Goal: Task Accomplishment & Management: Complete application form

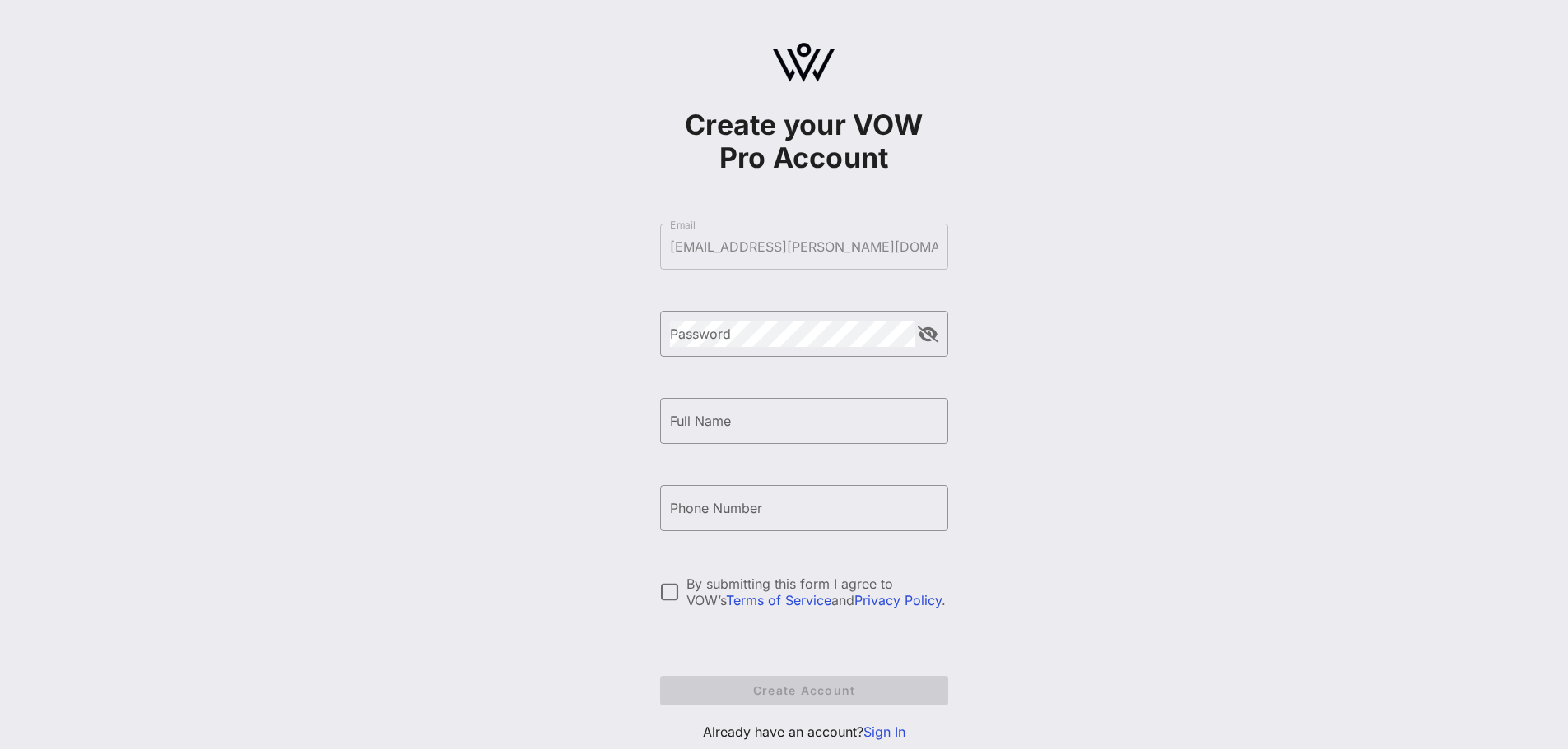
scroll to position [48, 0]
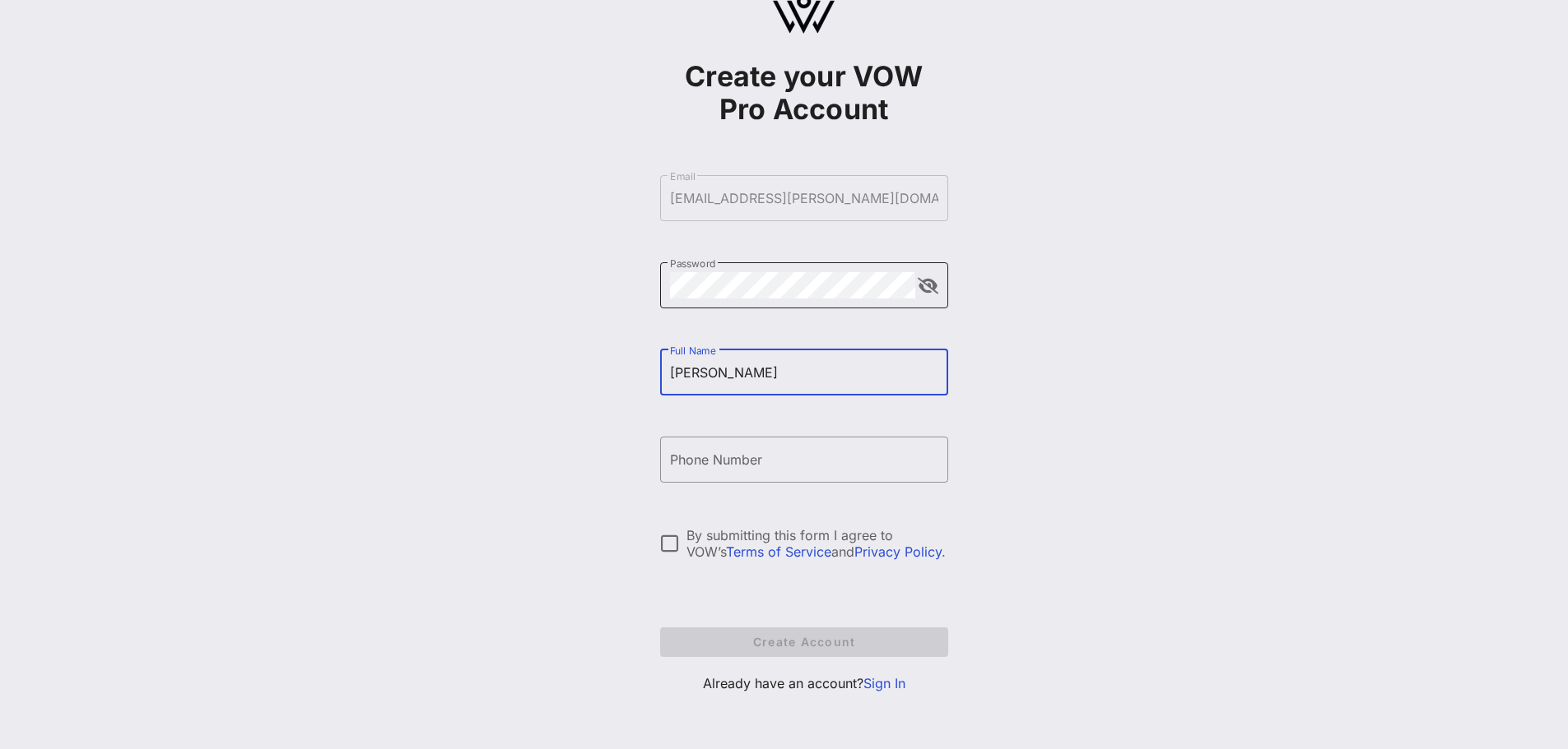
type input "[PERSON_NAME]"
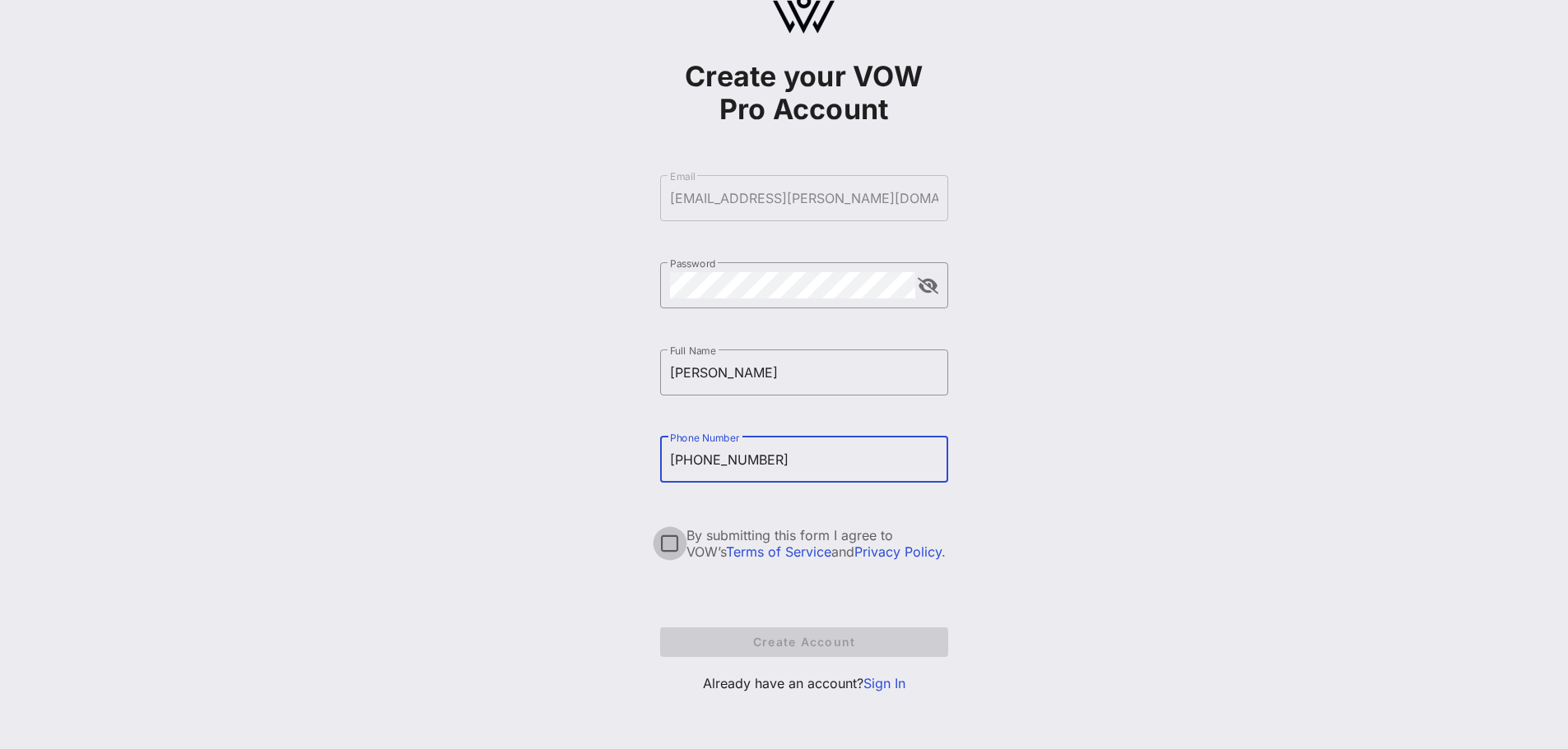
type input "[PHONE_NUMBER]"
click at [670, 544] on div at bounding box center [670, 544] width 28 height 28
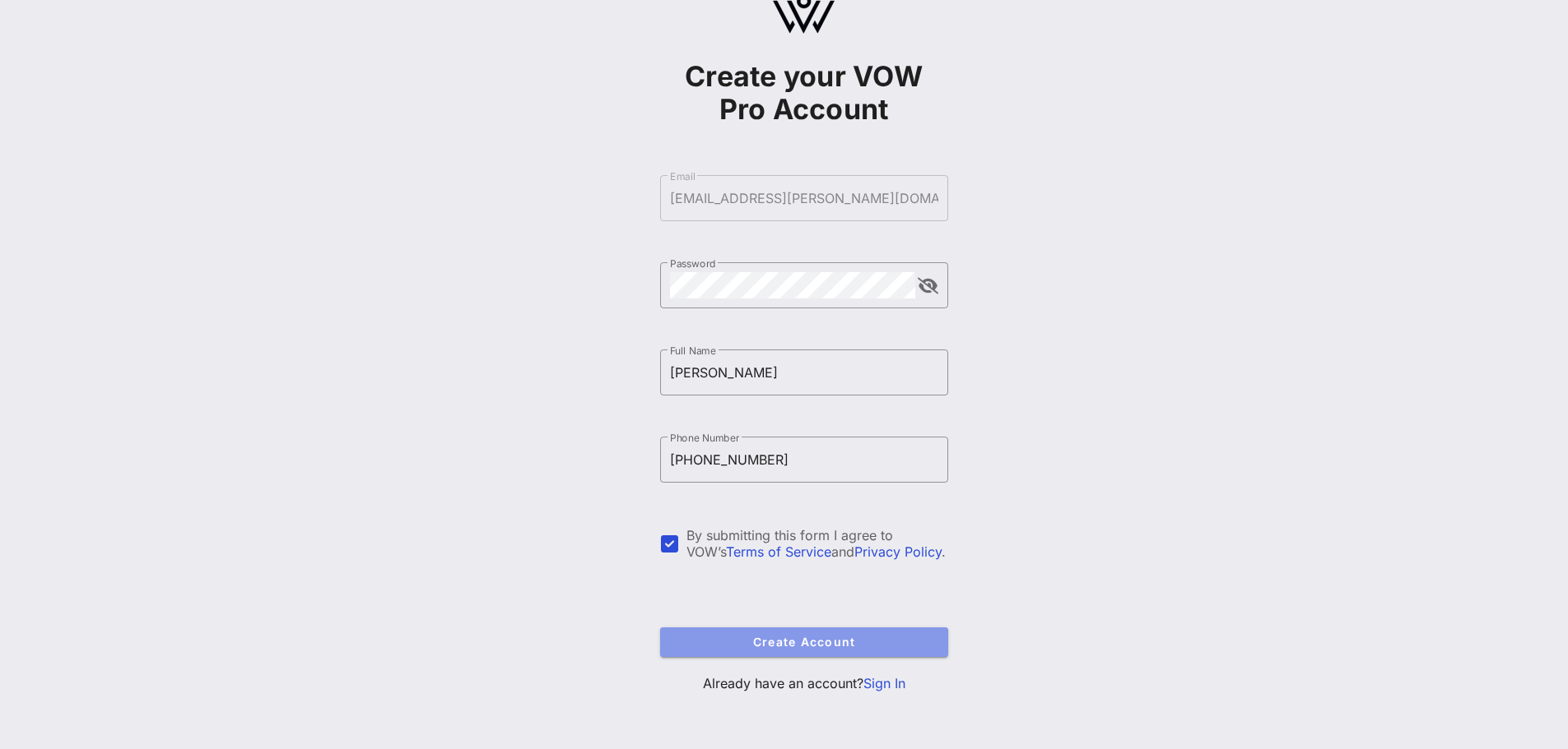
click at [692, 642] on span "Create Account" at bounding box center [803, 641] width 262 height 14
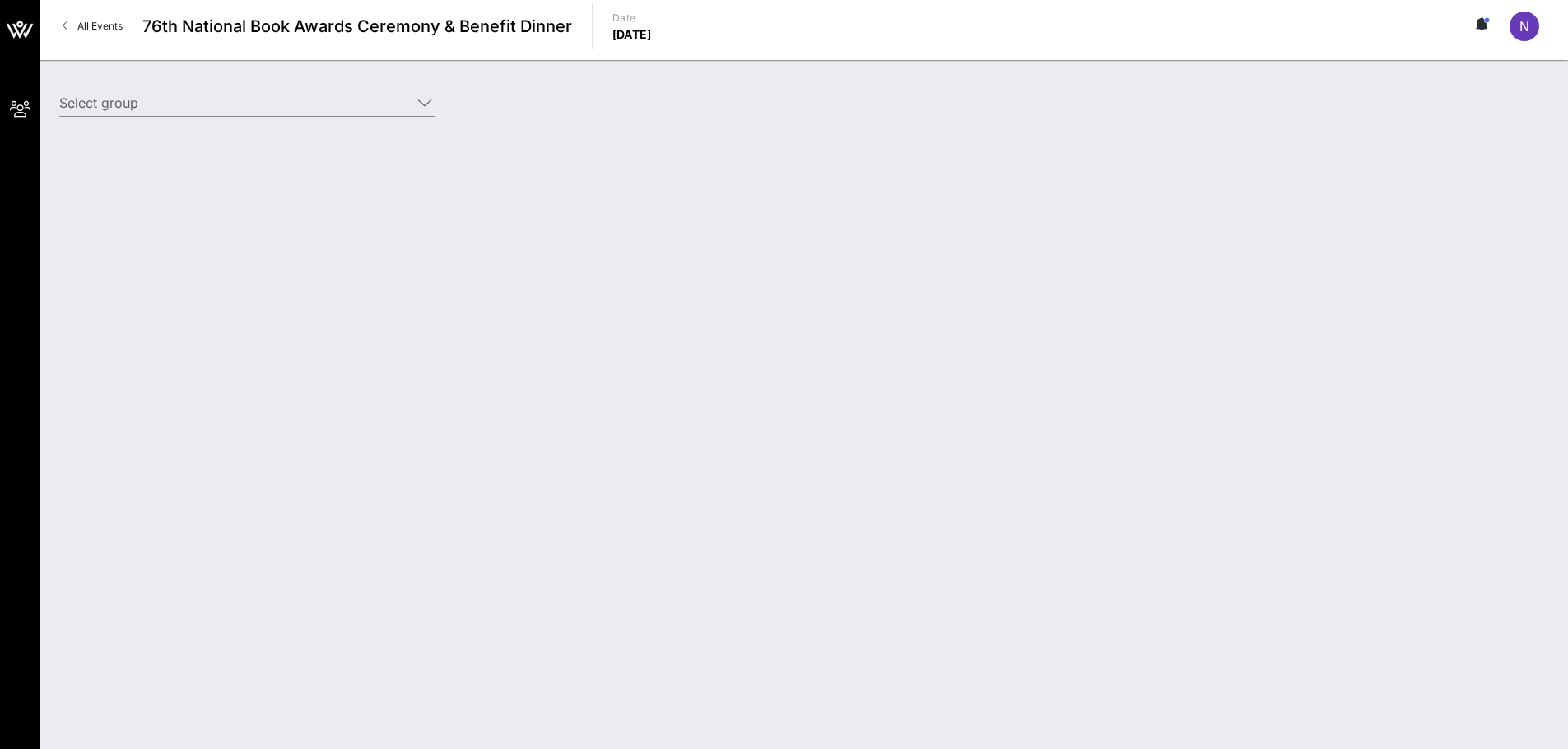
type input "Simon & [PERSON_NAME] ([PERSON_NAME] & [PERSON_NAME]) [[PERSON_NAME], [PERSON_N…"
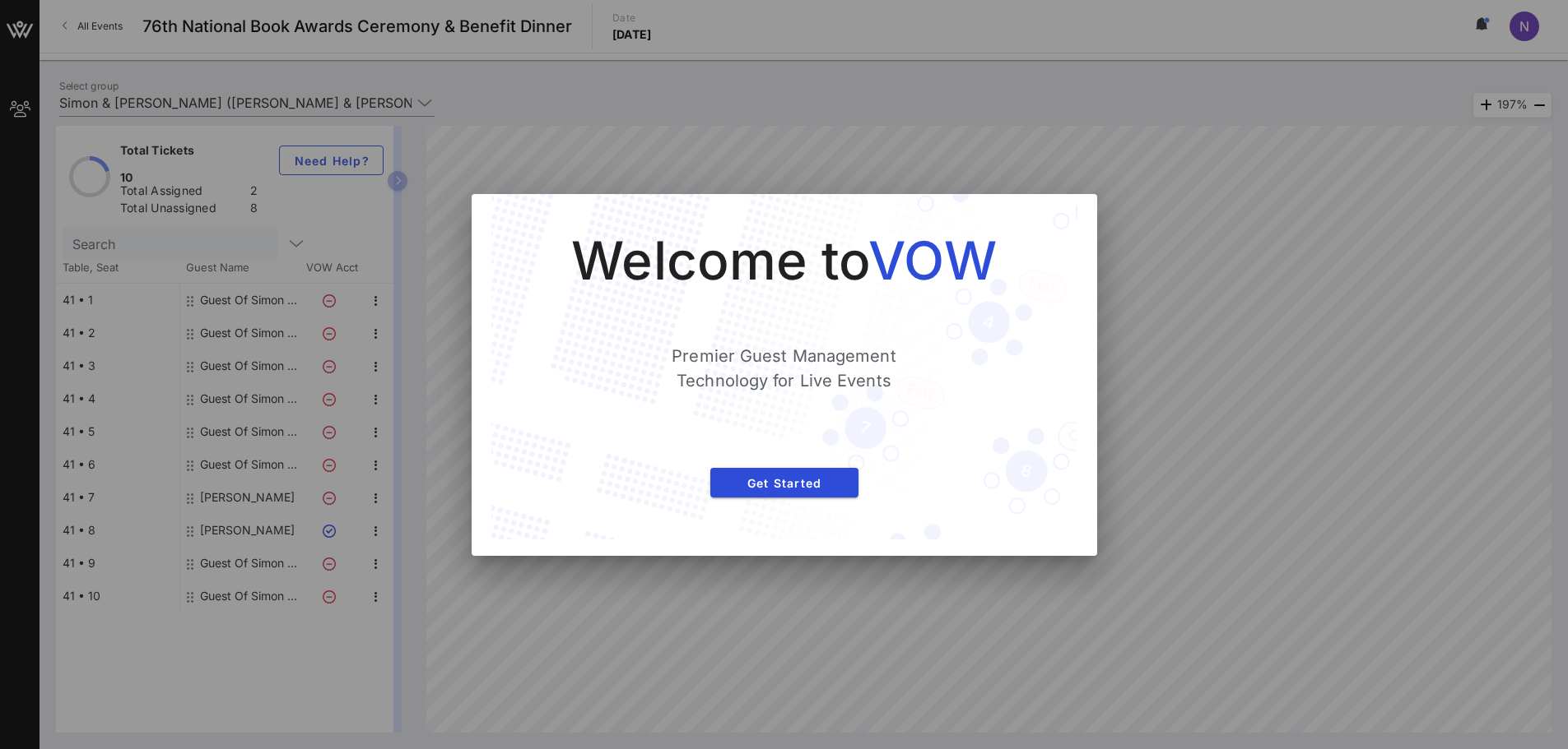
click at [796, 459] on div "Welcome to VOW Premier Guest Management Technology for Live Events Get Started" at bounding box center [784, 367] width 520 height 280
click at [793, 465] on div "Welcome to VOW Premier Guest Management Technology for Live Events Get Started" at bounding box center [784, 367] width 520 height 280
click at [793, 472] on button "Get Started" at bounding box center [784, 482] width 149 height 29
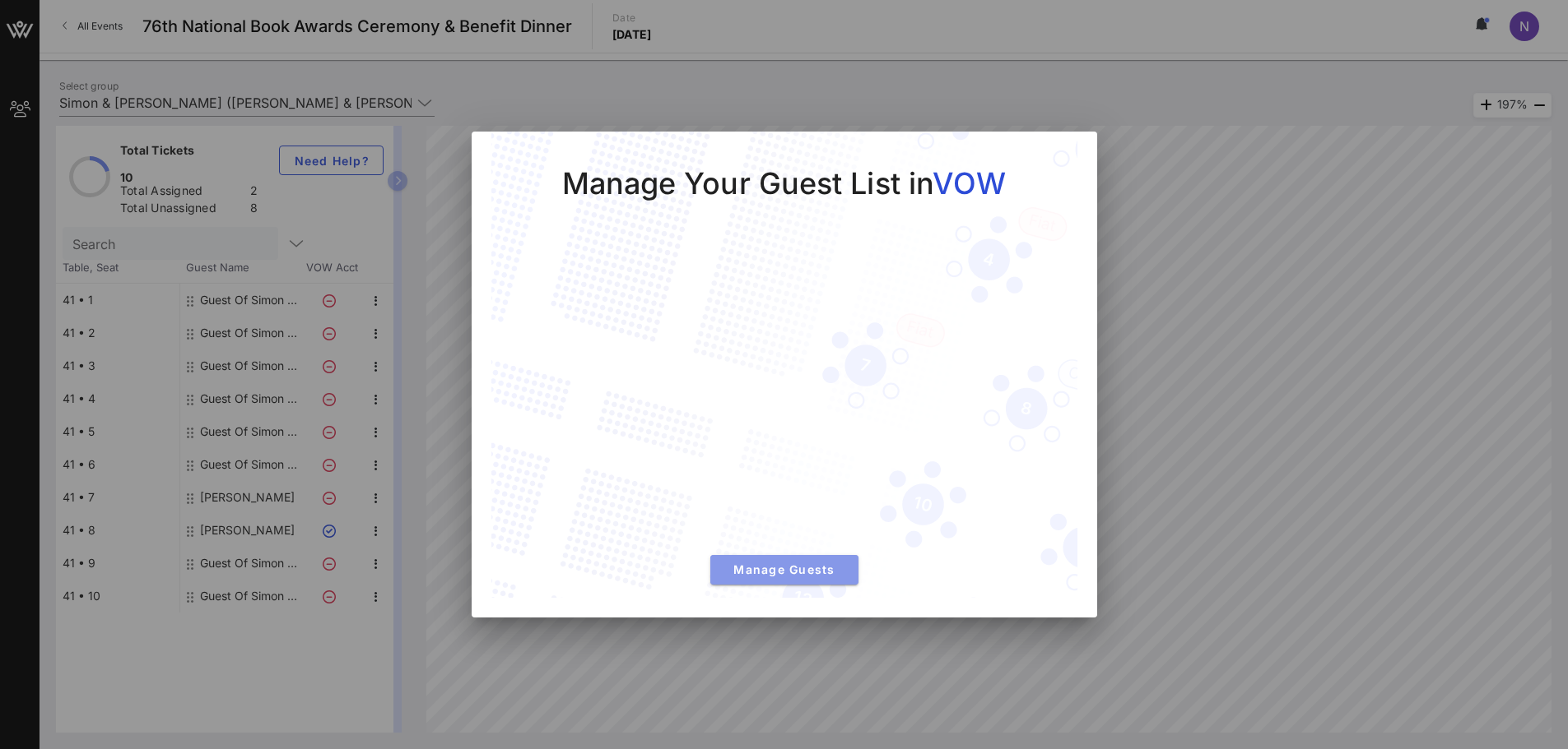
click at [811, 560] on button "Manage Guests" at bounding box center [784, 569] width 149 height 29
